Goal: Information Seeking & Learning: Learn about a topic

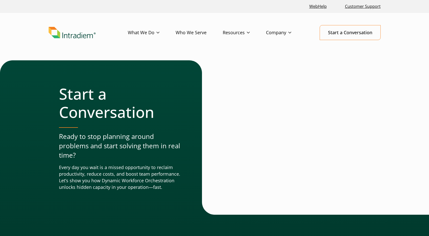
select select "3"
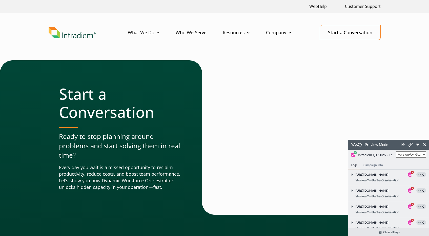
scroll to position [858, 0]
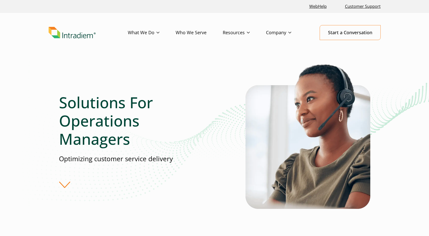
select select "3"
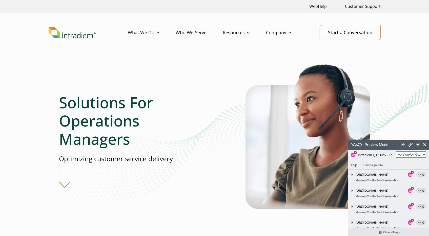
scroll to position [853, 0]
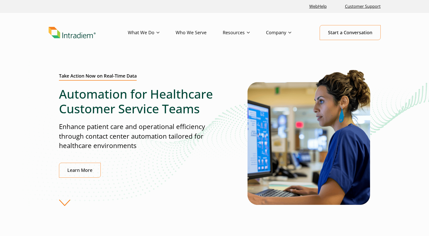
select select "3"
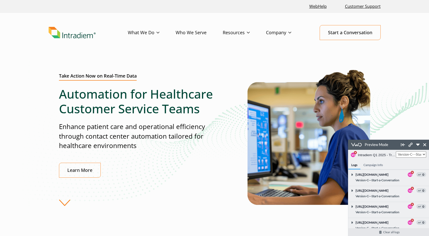
scroll to position [878, 0]
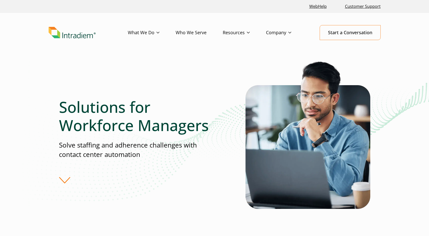
select select "3"
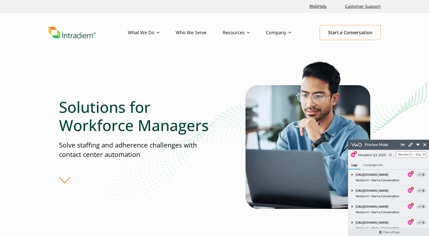
scroll to position [899, 0]
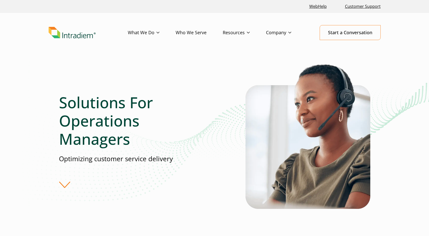
select select "3"
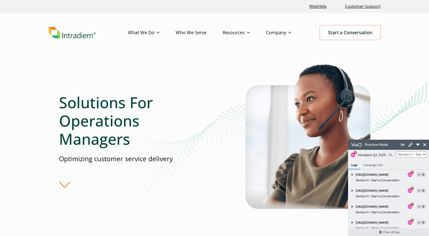
scroll to position [919, 0]
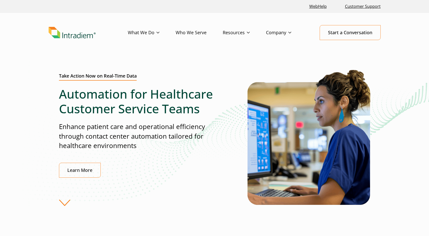
scroll to position [317, 0]
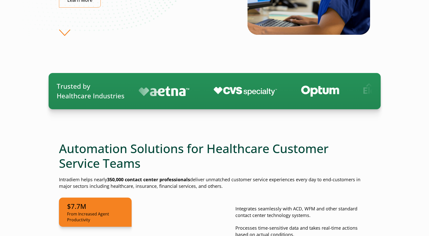
select select "3"
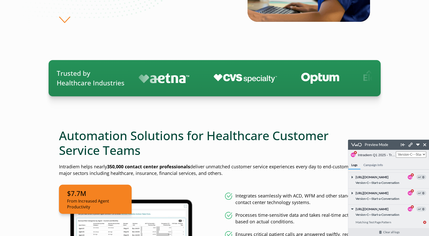
scroll to position [286, 0]
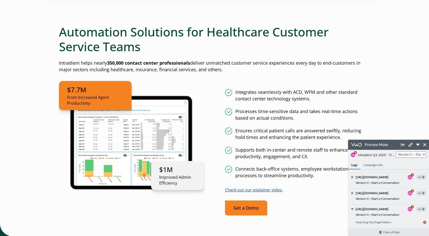
click at [247, 207] on link "Get a Demo" at bounding box center [246, 207] width 42 height 15
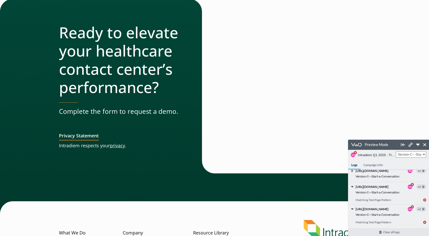
scroll to position [1662, 0]
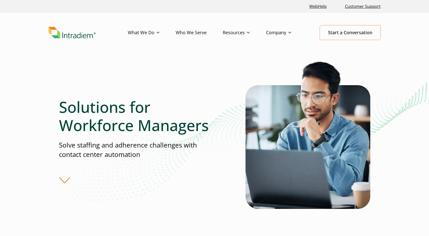
select select "3"
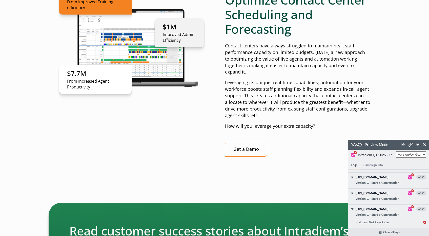
scroll to position [253, 0]
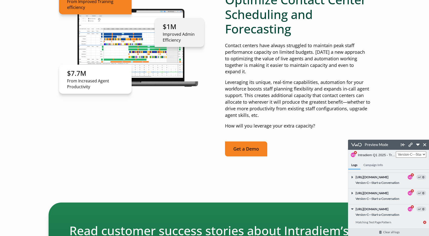
click at [254, 142] on link "Get a Demo" at bounding box center [246, 148] width 42 height 15
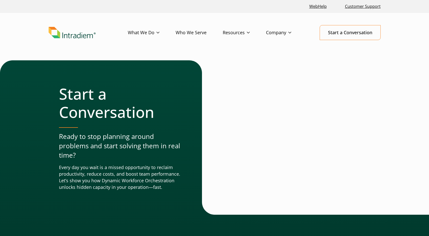
select select "3"
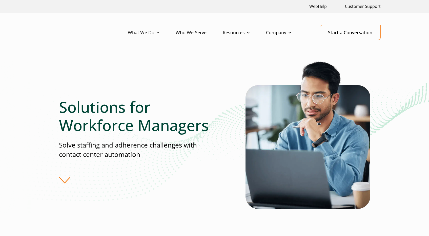
scroll to position [253, 0]
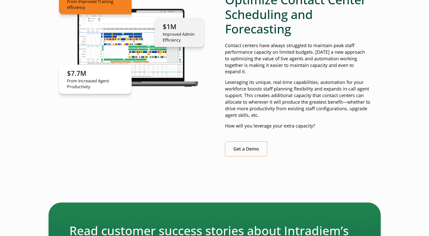
select select "3"
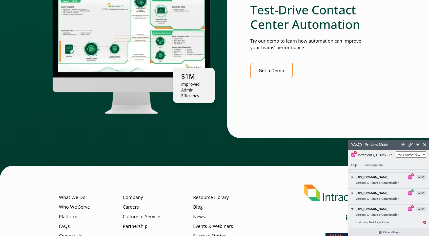
scroll to position [1398, 0]
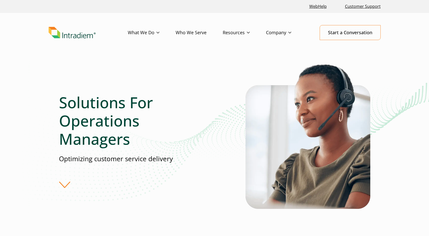
select select "3"
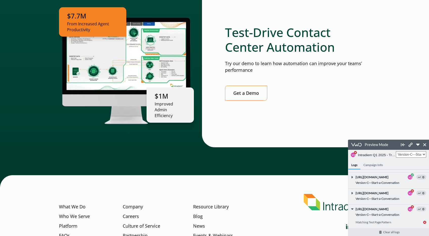
scroll to position [1328, 0]
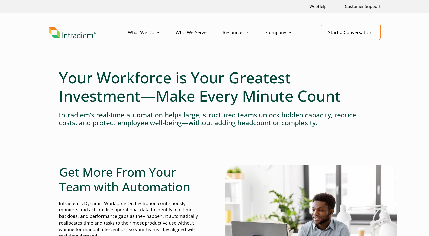
select select "3"
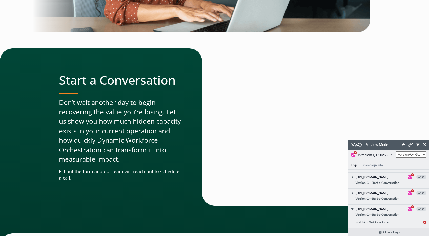
scroll to position [1409, 0]
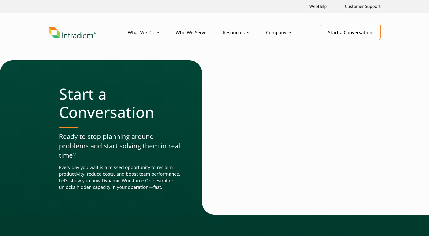
select select "3"
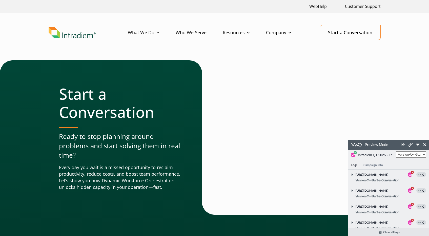
scroll to position [1102, 0]
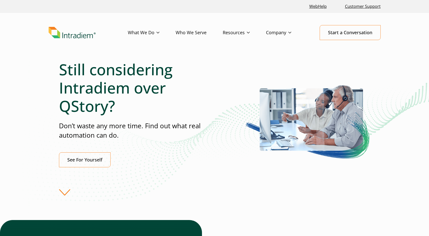
scroll to position [2, 0]
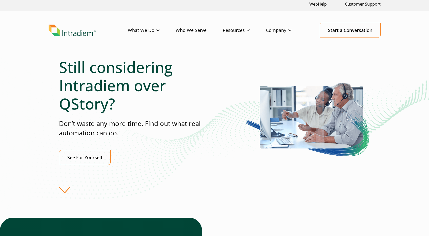
select select "3"
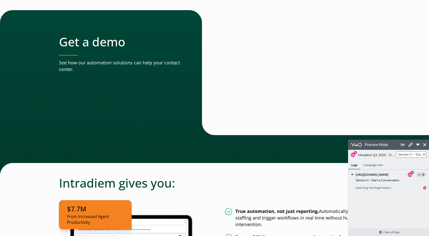
scroll to position [122, 0]
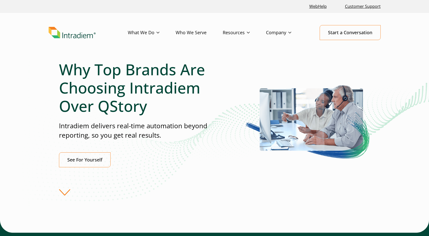
select select "2"
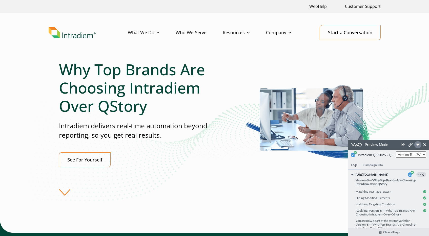
click at [418, 144] on icon at bounding box center [418, 145] width 4 height 2
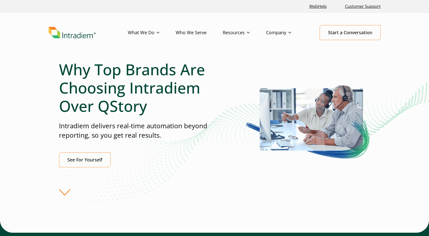
select select "2"
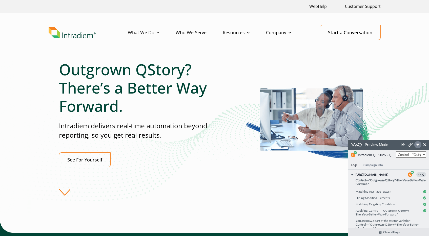
click at [418, 143] on icon at bounding box center [418, 145] width 4 height 4
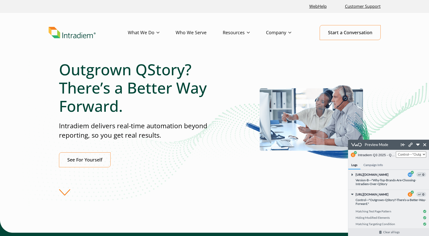
scroll to position [18, 0]
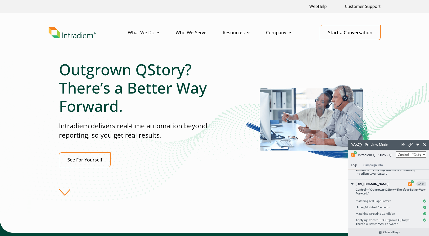
click at [418, 145] on icon at bounding box center [418, 145] width 4 height 2
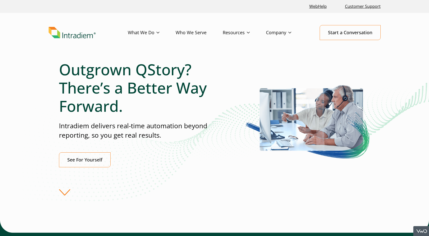
scroll to position [22, 0]
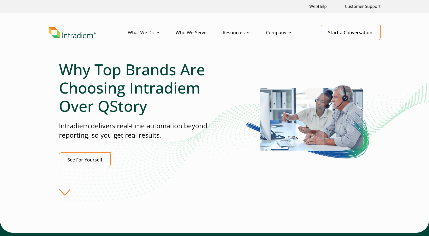
select select "2"
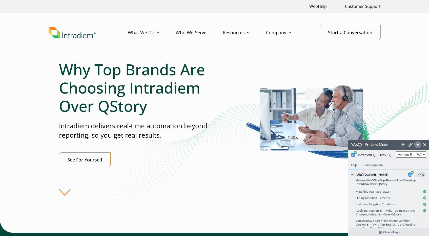
click at [419, 147] on link at bounding box center [417, 144] width 7 height 7
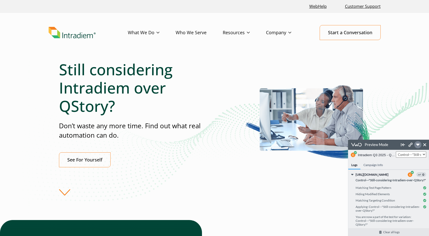
click at [418, 144] on icon at bounding box center [418, 145] width 4 height 2
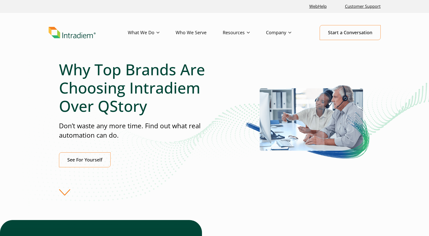
select select "2"
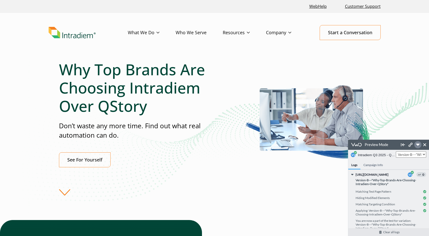
click at [418, 144] on icon at bounding box center [418, 145] width 4 height 2
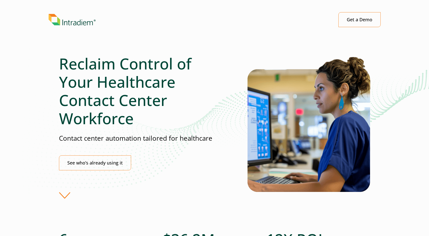
select select "2"
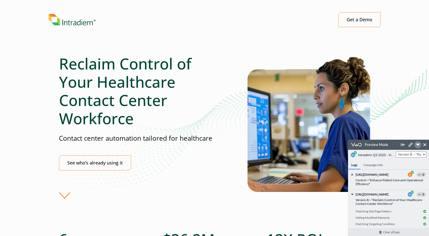
scroll to position [19, 0]
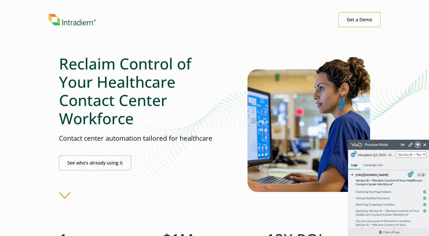
click at [418, 145] on icon at bounding box center [418, 145] width 4 height 2
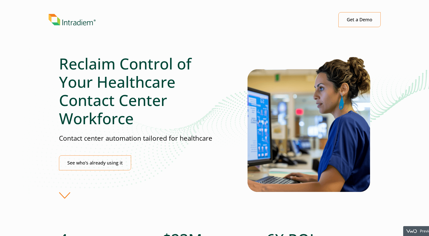
scroll to position [23, 0]
